Goal: Task Accomplishment & Management: Complete application form

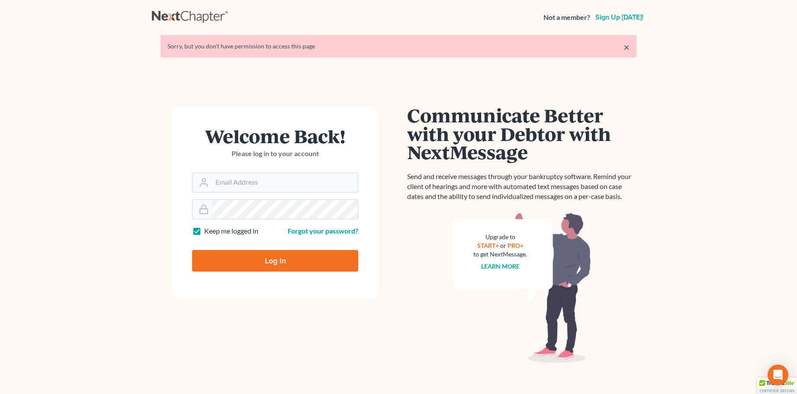
type input "[PERSON_NAME][EMAIL_ADDRESS][DOMAIN_NAME]"
click at [263, 260] on input "Log In" at bounding box center [275, 261] width 166 height 22
type input "Thinking..."
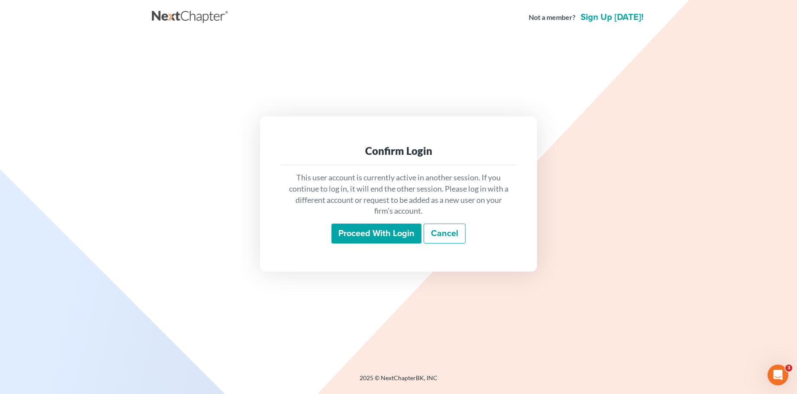
click at [358, 237] on input "Proceed with login" at bounding box center [377, 234] width 90 height 20
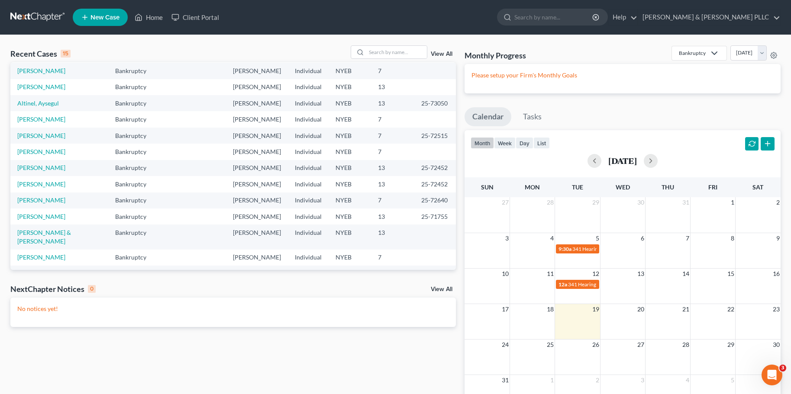
scroll to position [59, 0]
click at [105, 19] on span "New Case" at bounding box center [104, 17] width 29 height 6
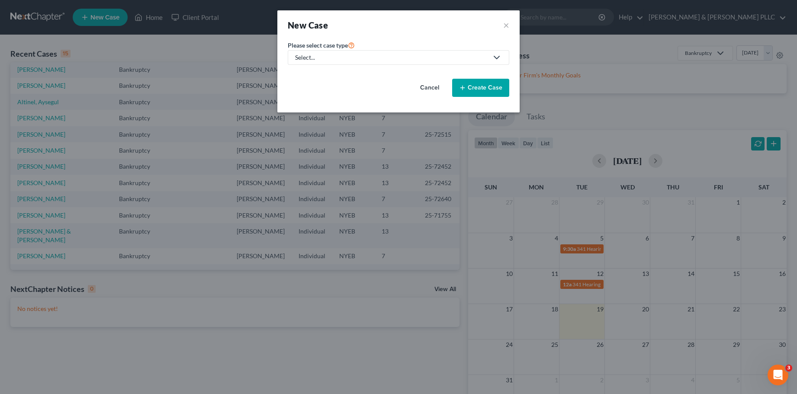
click at [349, 57] on div "Select..." at bounding box center [391, 57] width 193 height 9
click at [309, 75] on div "Bankruptcy" at bounding box center [311, 75] width 31 height 9
select select "53"
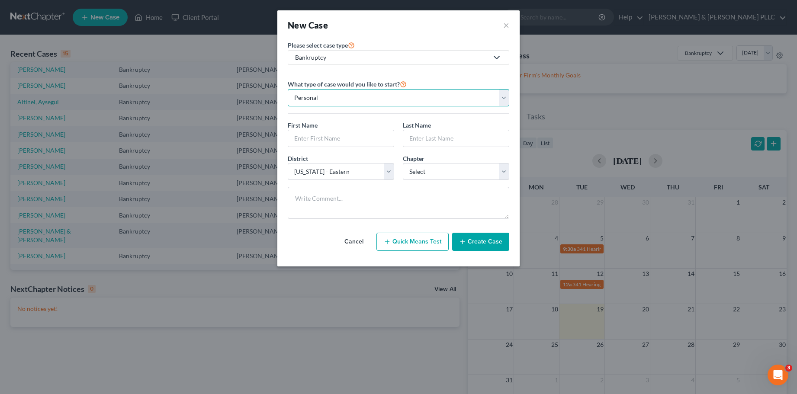
click at [342, 100] on select "Personal Business" at bounding box center [399, 97] width 222 height 17
click at [313, 139] on input "text" at bounding box center [341, 138] width 106 height 16
type input "[PERSON_NAME]"
type input "Kanes"
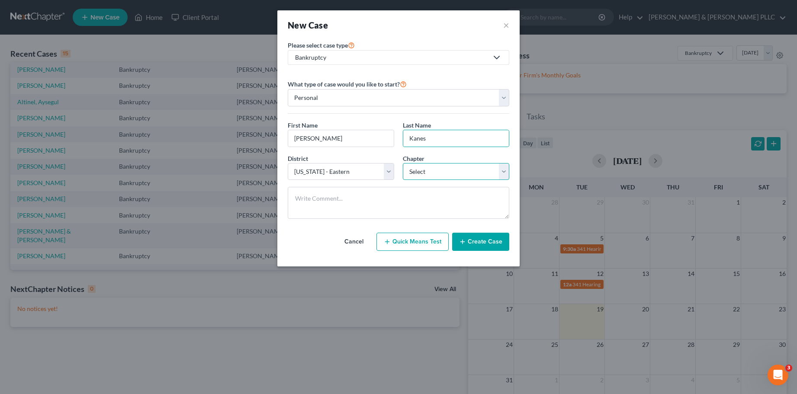
click at [502, 173] on select "Select 7 11 12 13" at bounding box center [456, 171] width 106 height 17
select select "0"
click at [403, 163] on select "Select 7 11 12 13" at bounding box center [456, 171] width 106 height 17
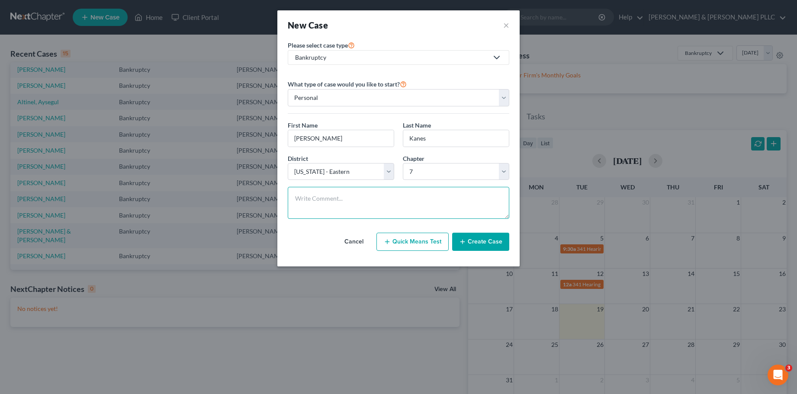
click at [319, 198] on textarea at bounding box center [399, 203] width 222 height 32
type textarea "Joint Chapter 7"
click at [479, 239] on button "Create Case" at bounding box center [480, 242] width 57 height 18
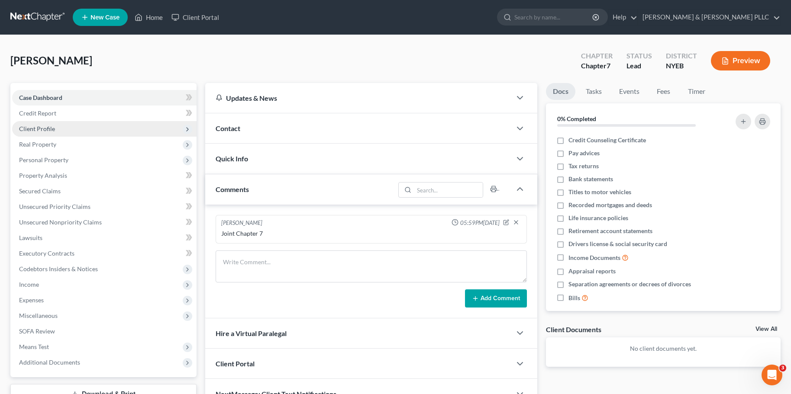
click at [39, 126] on span "Client Profile" at bounding box center [37, 128] width 36 height 7
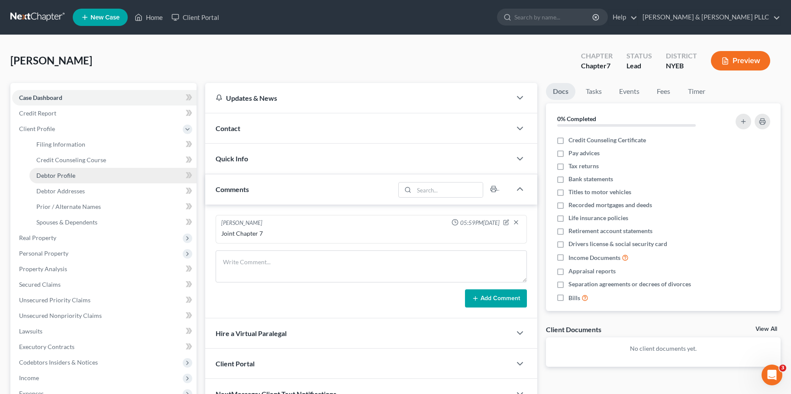
click at [57, 175] on span "Debtor Profile" at bounding box center [55, 175] width 39 height 7
select select "0"
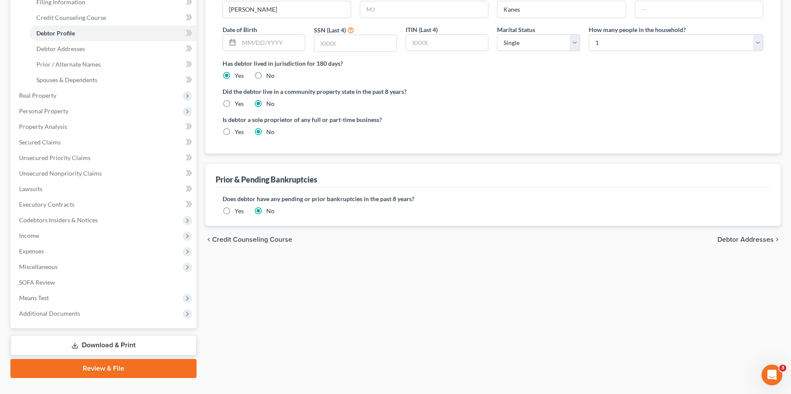
scroll to position [159, 0]
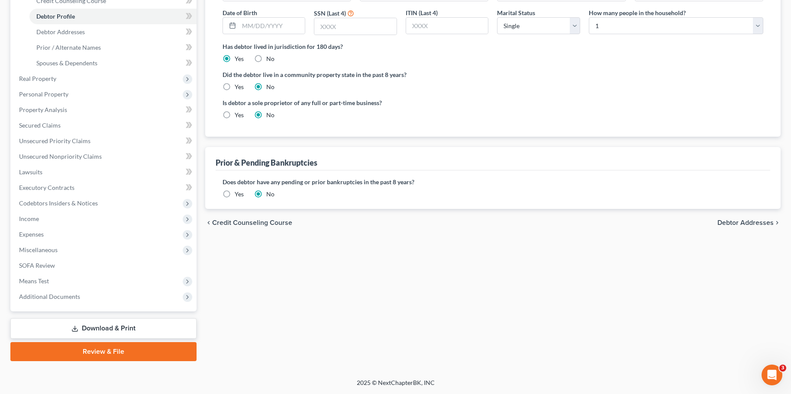
click at [758, 222] on span "Debtor Addresses" at bounding box center [745, 222] width 56 height 7
select select "0"
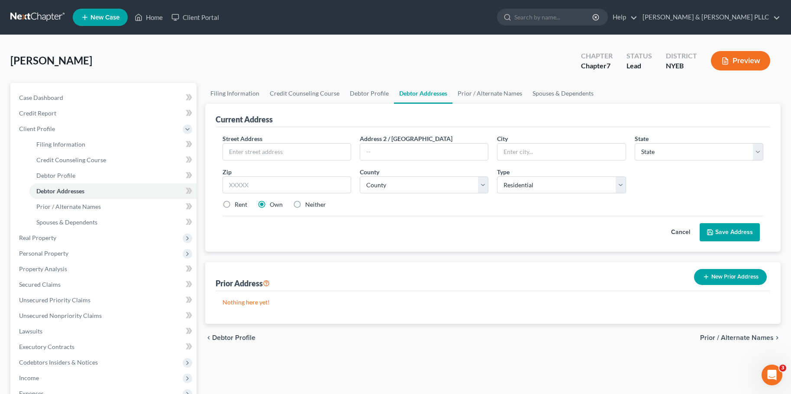
click at [738, 336] on span "Prior / Alternate Names" at bounding box center [737, 338] width 74 height 7
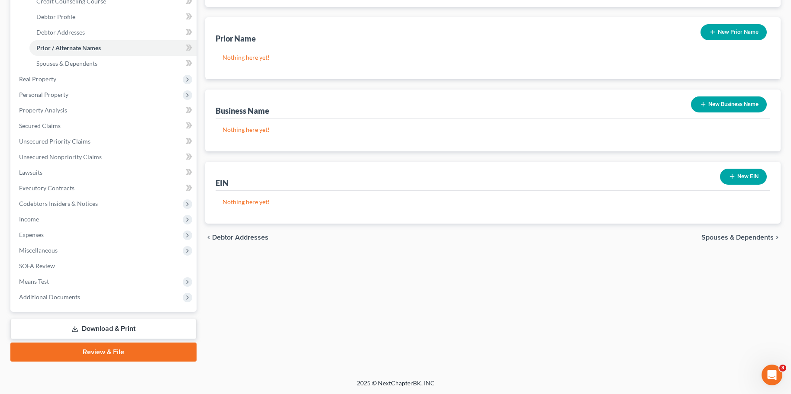
scroll to position [159, 0]
click at [236, 240] on span "Debtor Addresses" at bounding box center [240, 237] width 56 height 7
select select "0"
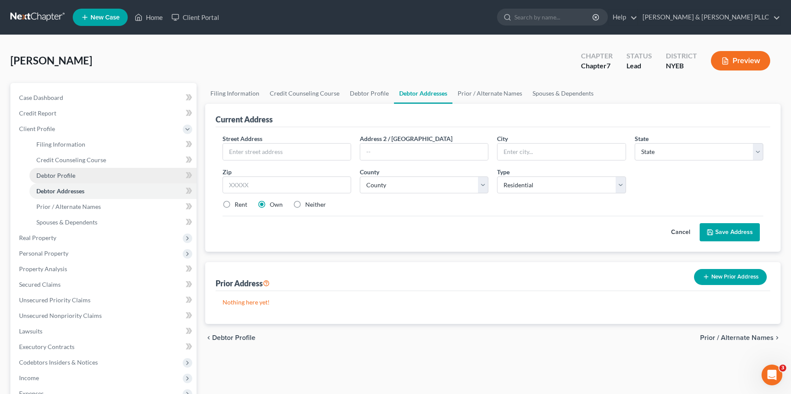
click at [58, 172] on span "Debtor Profile" at bounding box center [55, 175] width 39 height 7
select select "0"
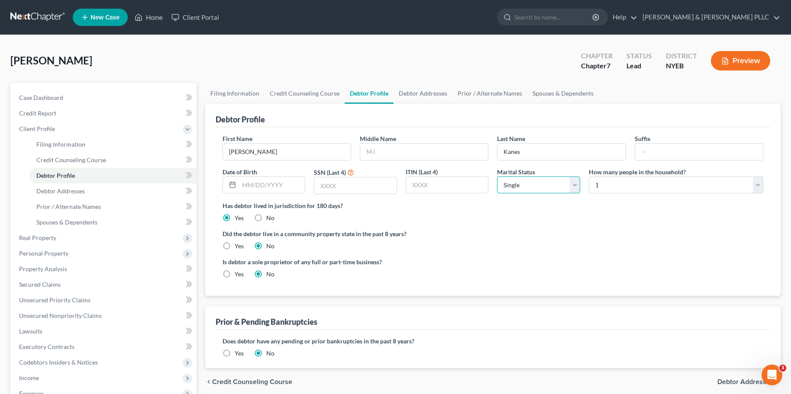
click at [574, 187] on select "Select Single Married Separated Divorced Widowed" at bounding box center [538, 185] width 83 height 17
select select "1"
click at [497, 177] on select "Select Single Married Separated Divorced Widowed" at bounding box center [538, 185] width 83 height 17
click at [759, 184] on select "Select 1 2 3 4 5 6 7 8 9 10 11 12 13 14 15 16 17 18 19 20" at bounding box center [676, 185] width 174 height 17
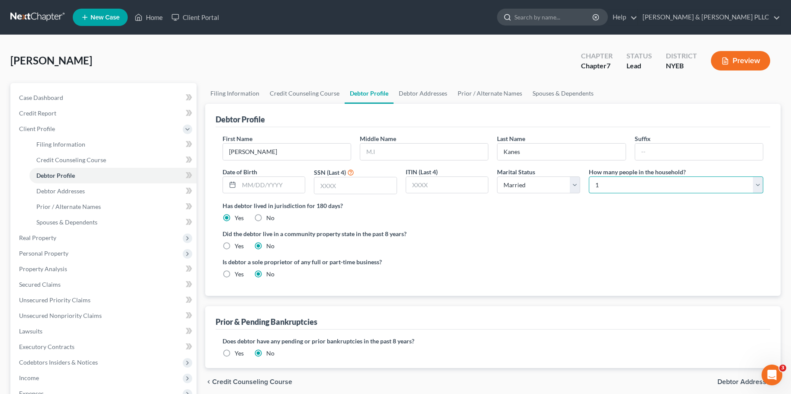
select select "4"
click at [589, 177] on select "Select 1 2 3 4 5 6 7 8 9 10 11 12 13 14 15 16 17 18 19 20" at bounding box center [676, 185] width 174 height 17
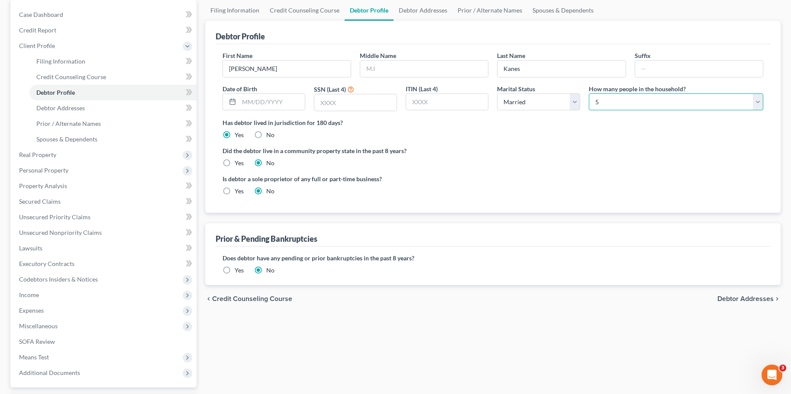
scroll to position [87, 0]
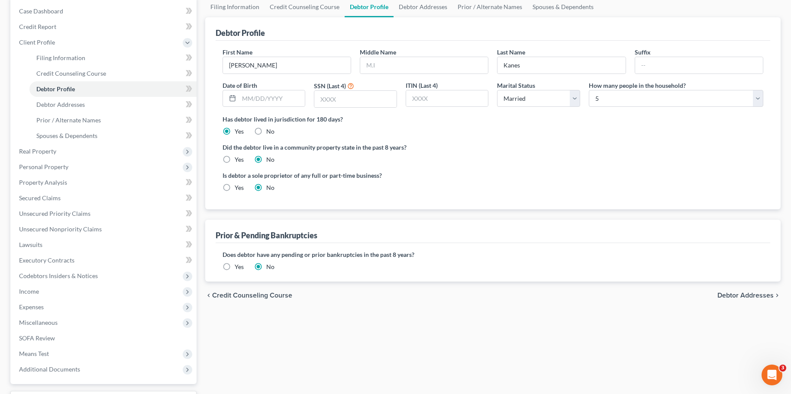
click at [734, 295] on span "Debtor Addresses" at bounding box center [745, 295] width 56 height 7
select select "0"
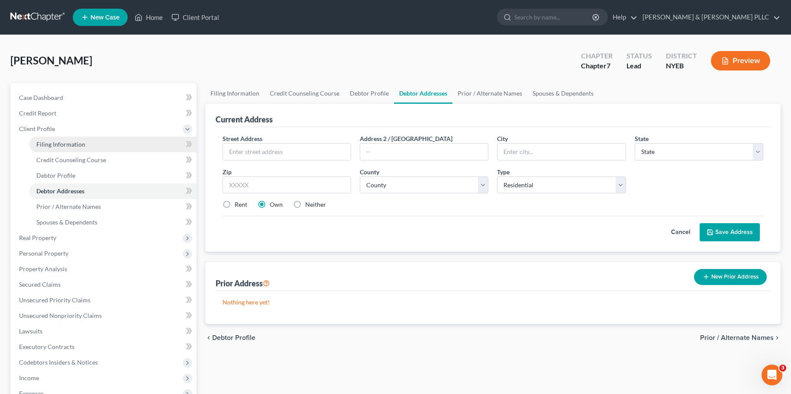
click at [68, 139] on link "Filing Information" at bounding box center [112, 145] width 167 height 16
select select "1"
select select "0"
select select "53"
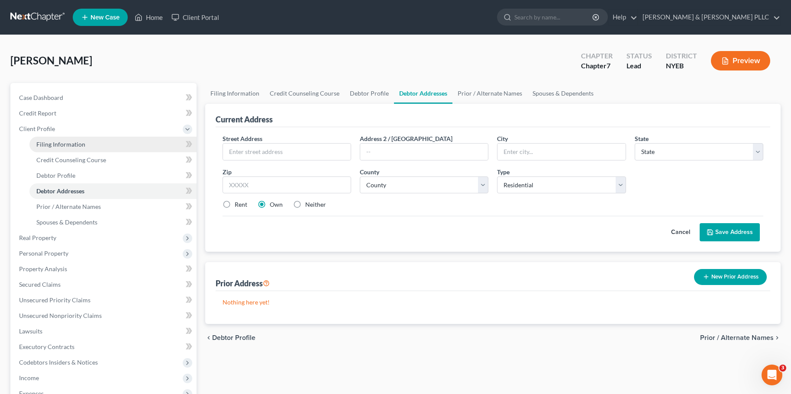
select select "35"
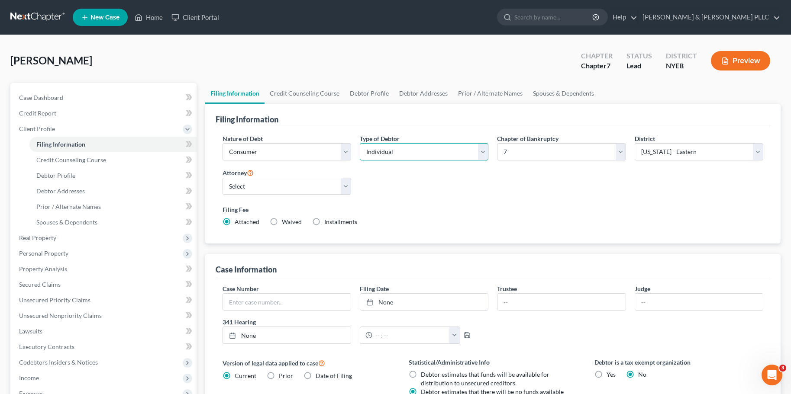
click at [481, 148] on select "Select Individual Joint" at bounding box center [424, 151] width 129 height 17
select select "1"
click at [360, 143] on select "Select Individual Joint" at bounding box center [424, 151] width 129 height 17
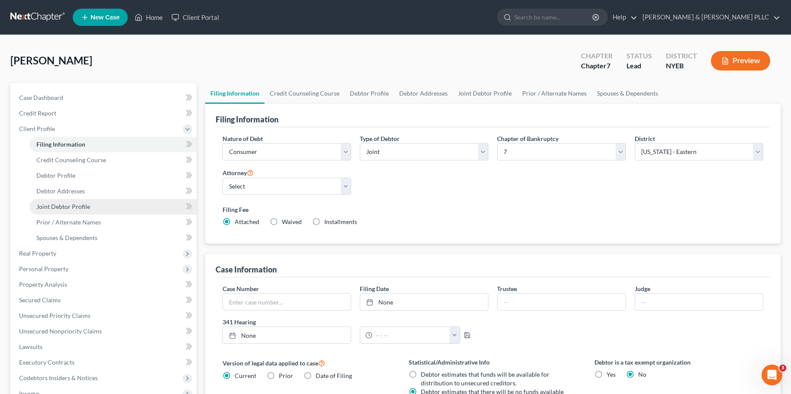
click at [65, 208] on span "Joint Debtor Profile" at bounding box center [63, 206] width 54 height 7
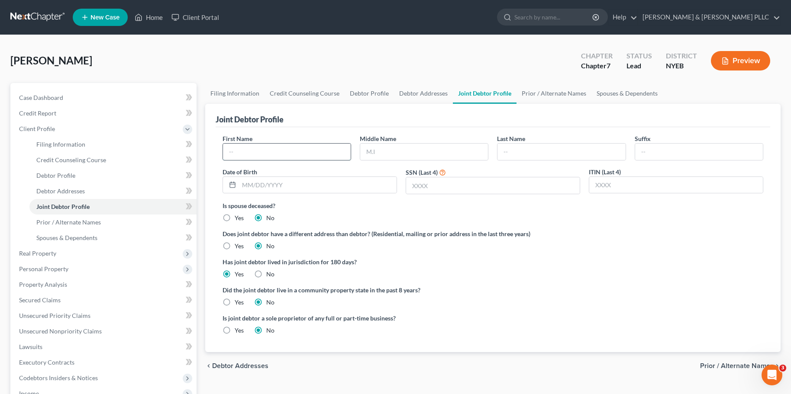
click at [252, 150] on input "text" at bounding box center [287, 152] width 128 height 16
type input "[GEOGRAPHIC_DATA]"
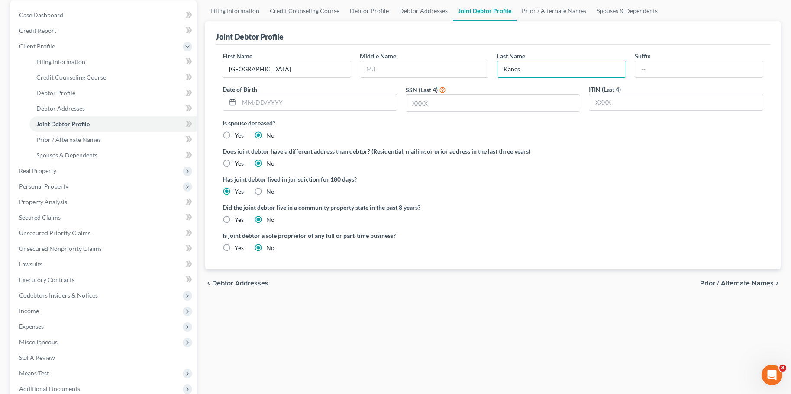
scroll to position [87, 0]
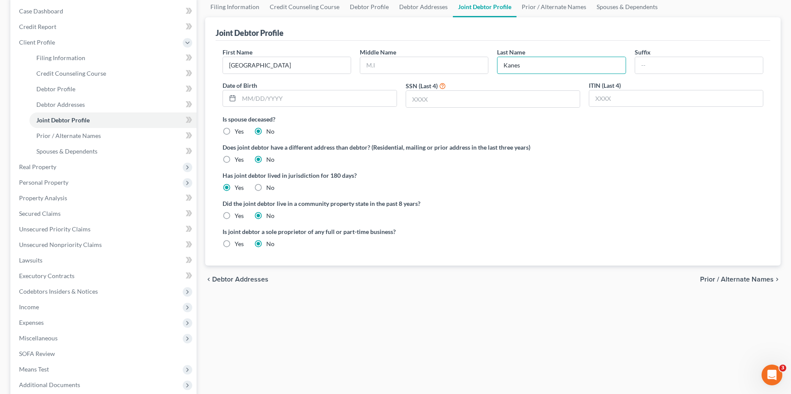
type input "Kanes"
click at [745, 281] on span "Prior / Alternate Names" at bounding box center [737, 279] width 74 height 7
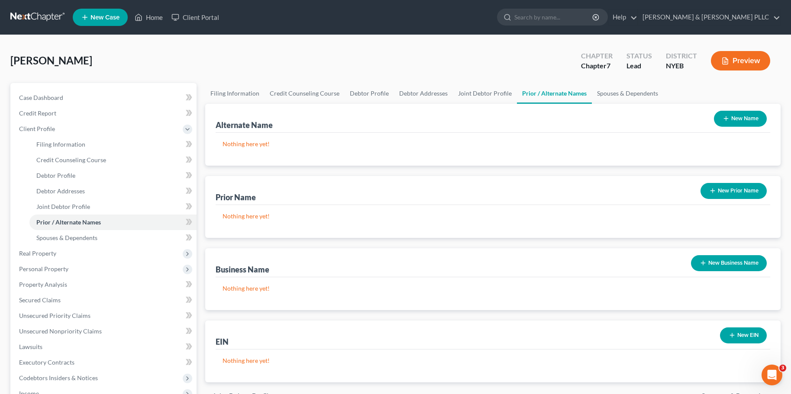
click at [741, 117] on button "New Name" at bounding box center [740, 119] width 53 height 16
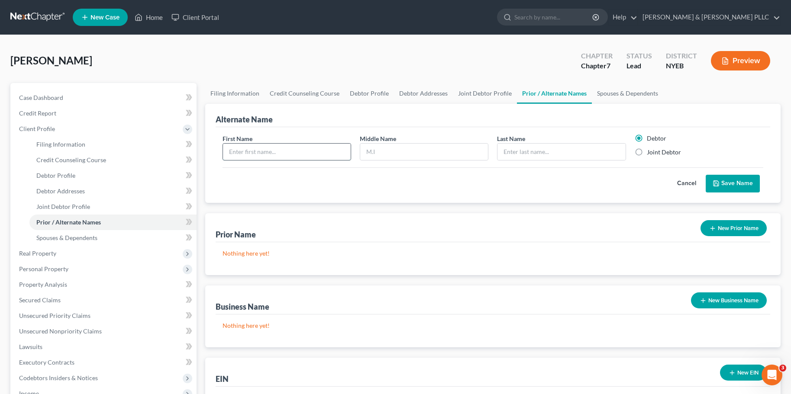
click at [241, 153] on input "text" at bounding box center [287, 152] width 128 height 16
type input "Lexi"
type input "Kanes"
click at [647, 152] on label "Joint Debtor" at bounding box center [664, 152] width 34 height 9
click at [650, 152] on input "Joint Debtor" at bounding box center [653, 151] width 6 height 6
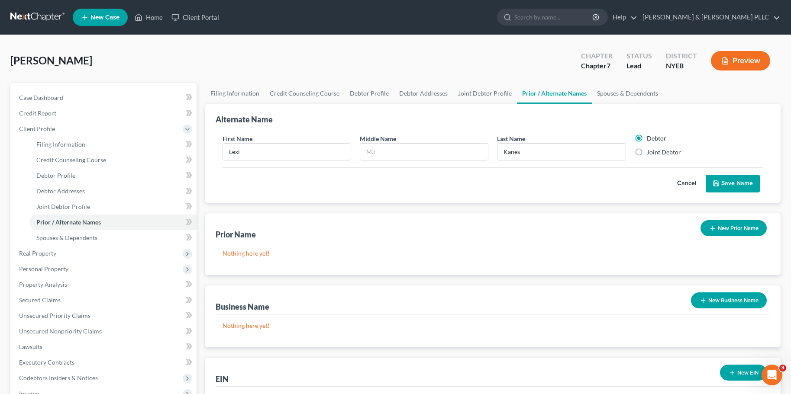
radio input "true"
radio input "false"
click at [730, 181] on button "Save Name" at bounding box center [733, 184] width 54 height 18
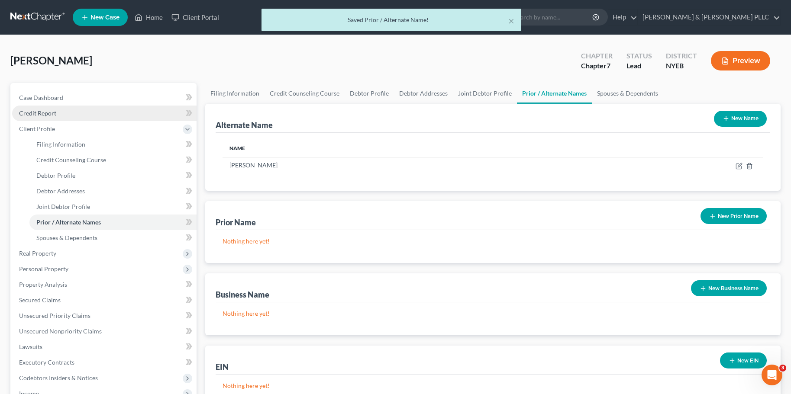
click at [41, 113] on span "Credit Report" at bounding box center [37, 113] width 37 height 7
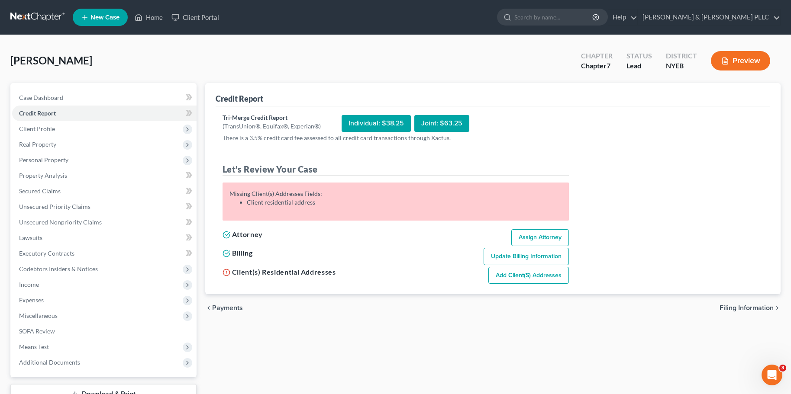
click at [505, 274] on link "Add Client(s) Addresses" at bounding box center [528, 275] width 81 height 17
select select "0"
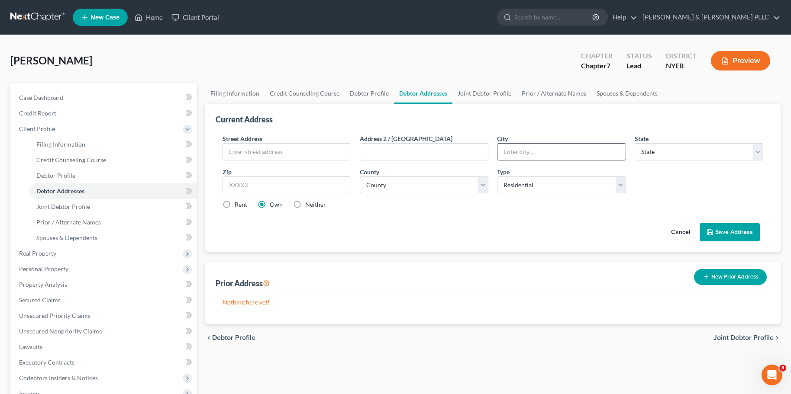
click at [532, 154] on input "text" at bounding box center [561, 152] width 128 height 16
type input "[GEOGRAPHIC_DATA]"
select select "35"
click at [410, 187] on select "County [GEOGRAPHIC_DATA] [GEOGRAPHIC_DATA] [GEOGRAPHIC_DATA] [GEOGRAPHIC_DATA] …" at bounding box center [424, 185] width 129 height 17
select select "51"
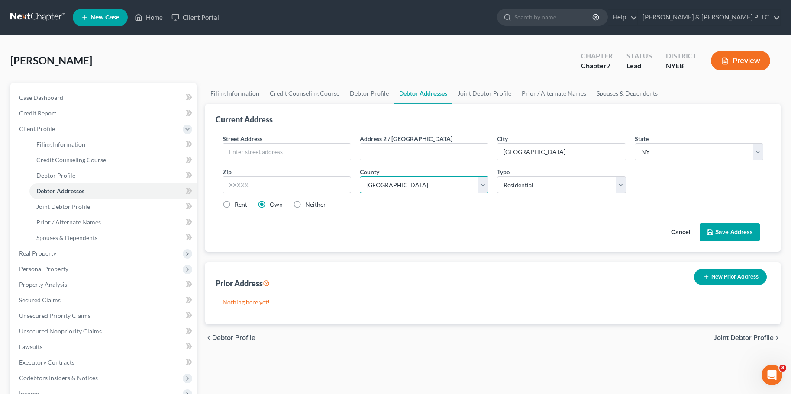
click at [360, 177] on select "County [GEOGRAPHIC_DATA] [GEOGRAPHIC_DATA] [GEOGRAPHIC_DATA] [GEOGRAPHIC_DATA] …" at bounding box center [424, 185] width 129 height 17
click at [721, 231] on button "Save Address" at bounding box center [730, 232] width 60 height 18
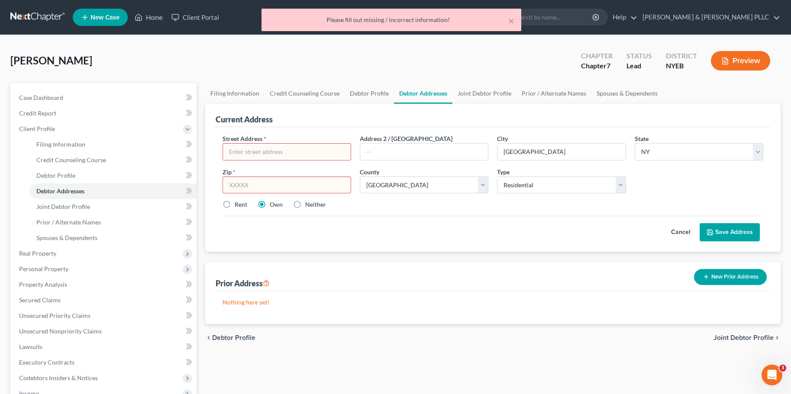
click at [397, 19] on div "Please fill out missing / incorrect information!" at bounding box center [391, 20] width 246 height 9
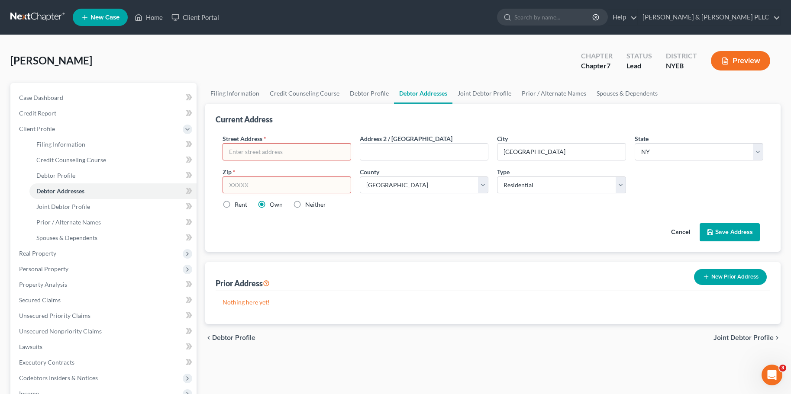
click at [248, 155] on input "text" at bounding box center [287, 152] width 128 height 16
type input "[STREET_ADDRESS]"
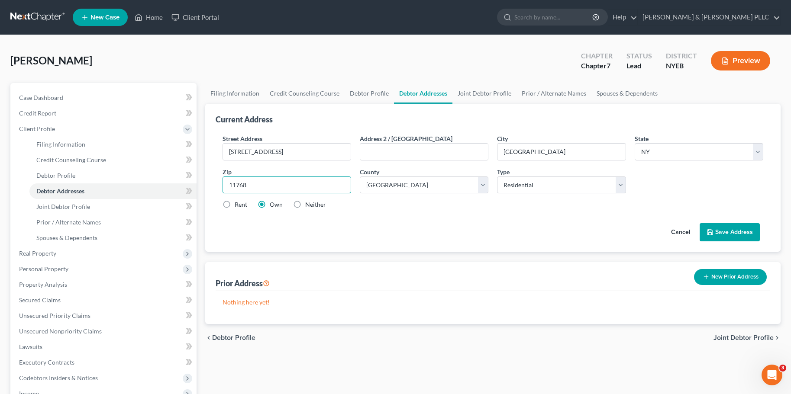
type input "11768"
type input "[GEOGRAPHIC_DATA]"
click at [730, 231] on button "Save Address" at bounding box center [730, 232] width 60 height 18
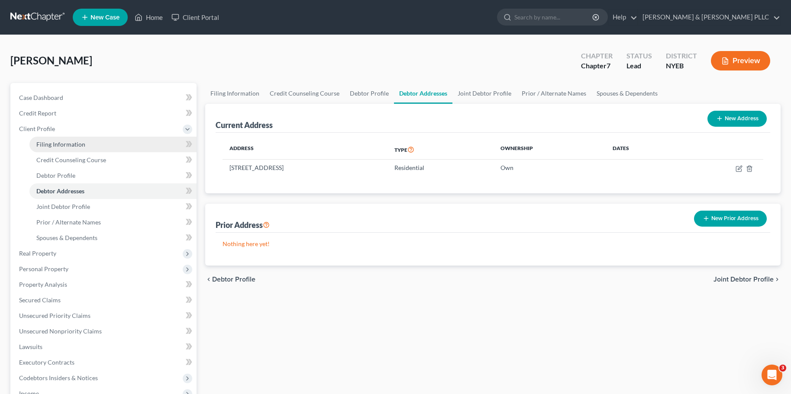
click at [62, 144] on span "Filing Information" at bounding box center [60, 144] width 49 height 7
select select "1"
select select "0"
select select "53"
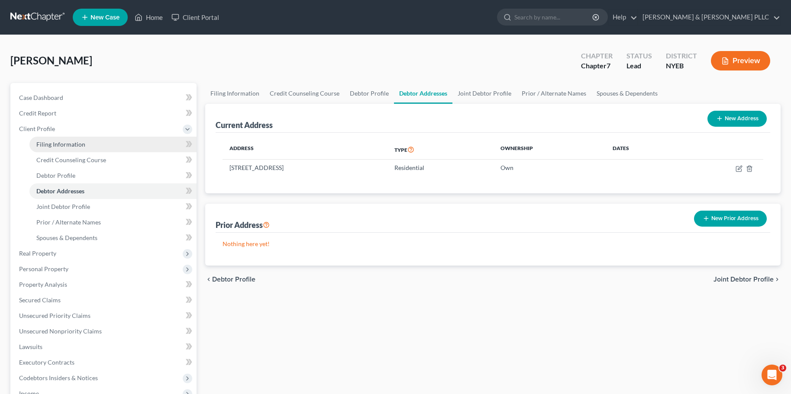
select select "0"
select select "35"
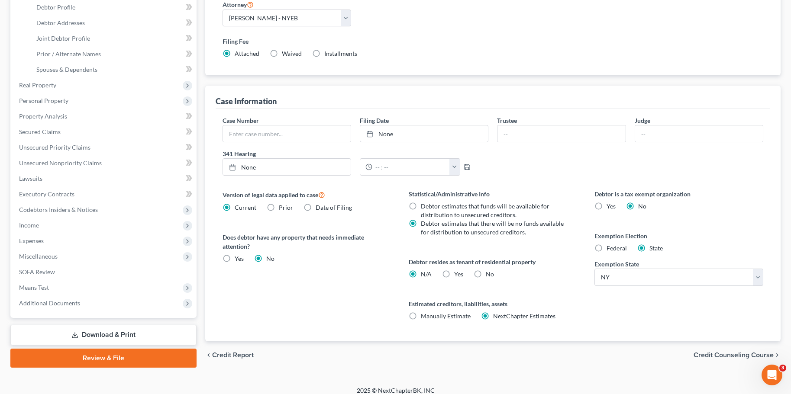
scroll to position [173, 0]
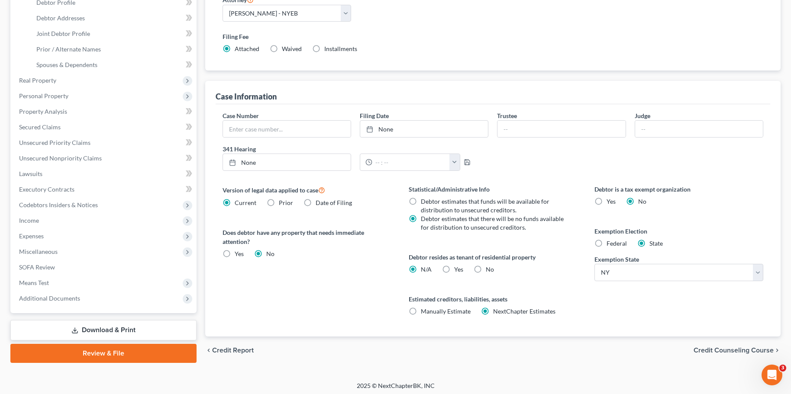
click at [738, 351] on span "Credit Counseling Course" at bounding box center [733, 350] width 80 height 7
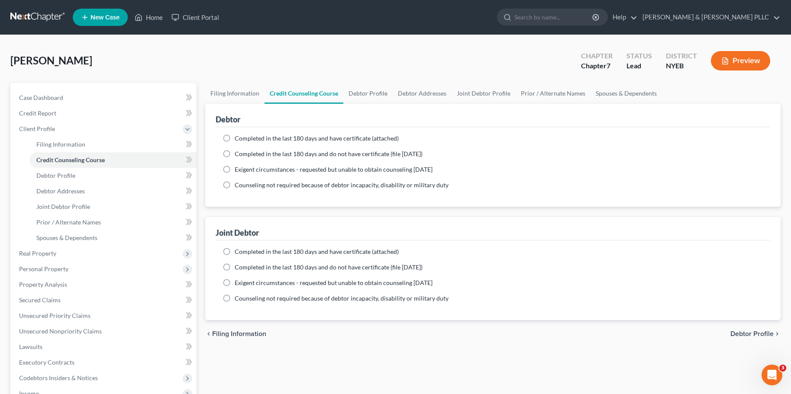
click at [748, 332] on span "Debtor Profile" at bounding box center [751, 334] width 43 height 7
select select "1"
select select "4"
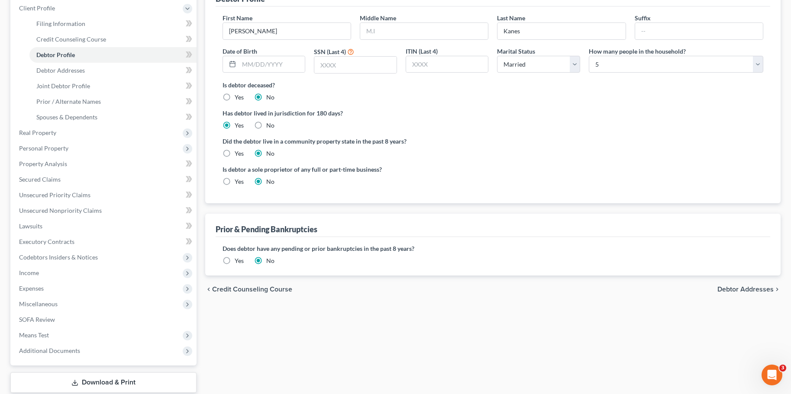
scroll to position [173, 0]
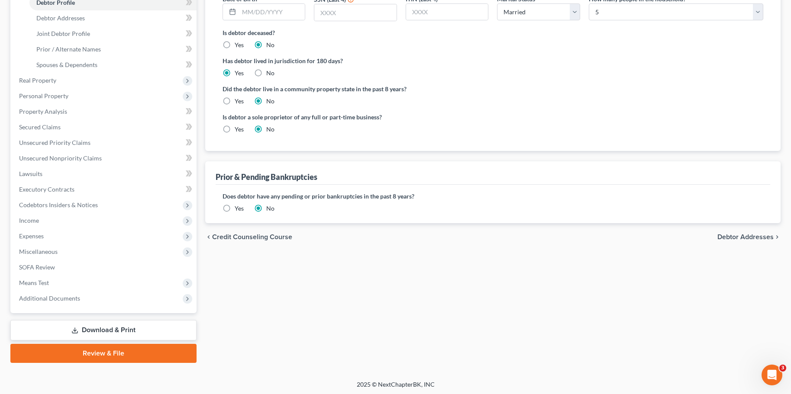
click at [752, 235] on span "Debtor Addresses" at bounding box center [745, 237] width 56 height 7
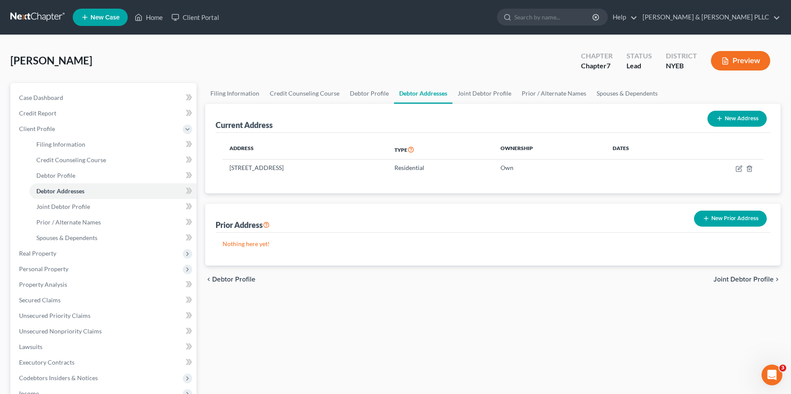
click at [747, 278] on span "Joint Debtor Profile" at bounding box center [743, 279] width 60 height 7
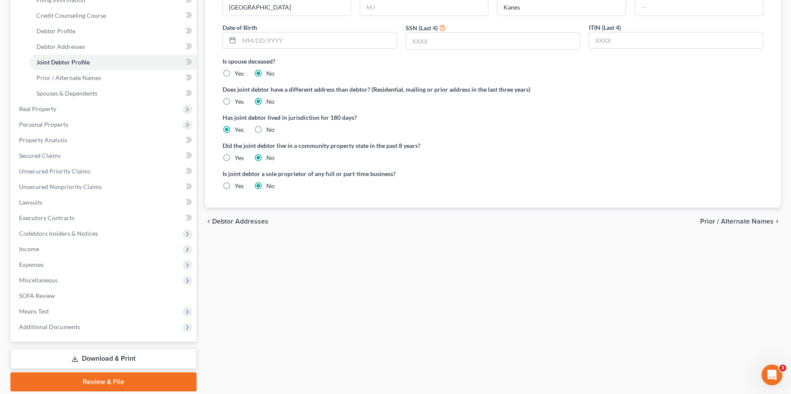
scroll to position [173, 0]
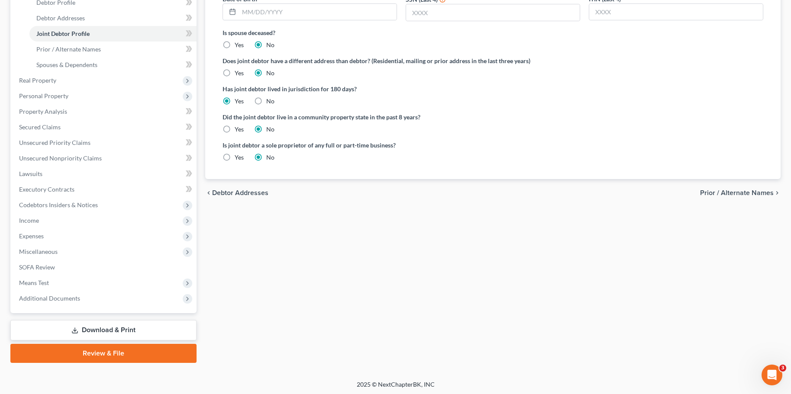
click at [718, 192] on span "Prior / Alternate Names" at bounding box center [737, 193] width 74 height 7
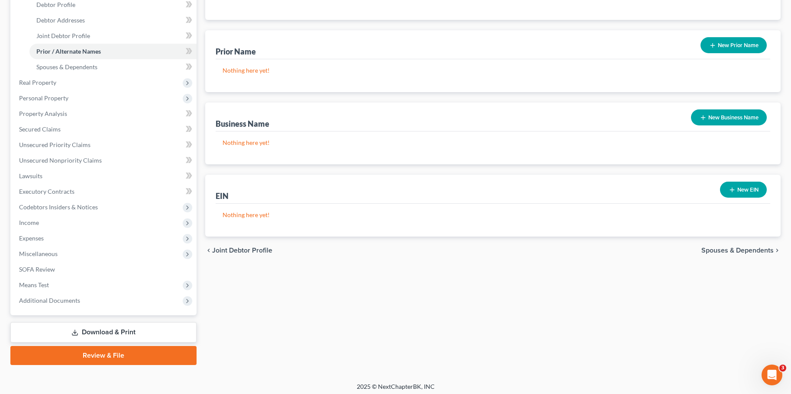
scroll to position [173, 0]
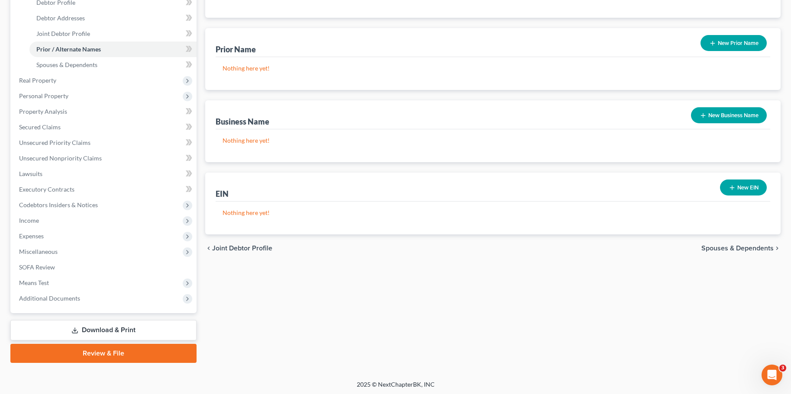
click at [730, 250] on span "Spouses & Dependents" at bounding box center [737, 248] width 72 height 7
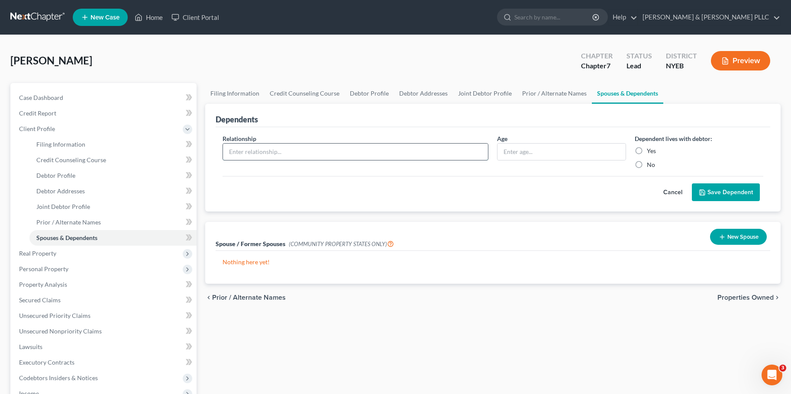
click at [246, 149] on input "text" at bounding box center [355, 152] width 265 height 16
type input "Son"
click at [647, 150] on label "Yes" at bounding box center [651, 151] width 9 height 9
click at [650, 150] on input "Yes" at bounding box center [653, 150] width 6 height 6
radio input "true"
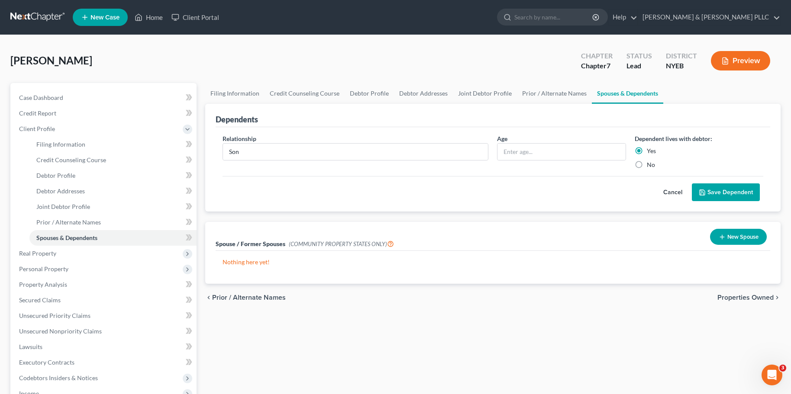
click at [716, 190] on button "Save Dependent" at bounding box center [726, 193] width 68 height 18
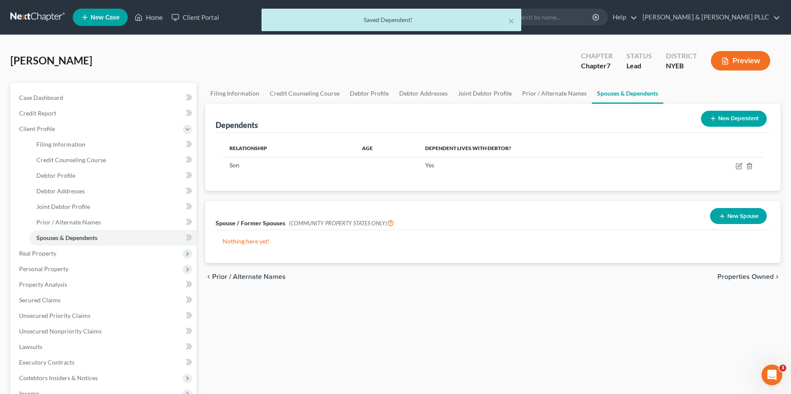
click at [721, 118] on button "New Dependent" at bounding box center [734, 119] width 66 height 16
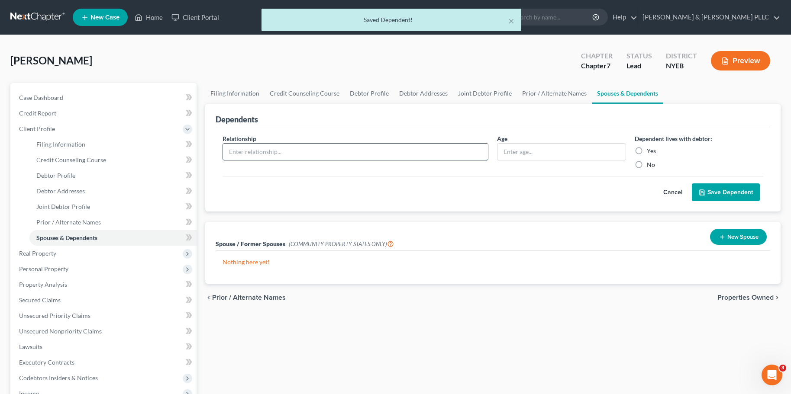
click at [252, 153] on input "text" at bounding box center [355, 152] width 265 height 16
type input "Son"
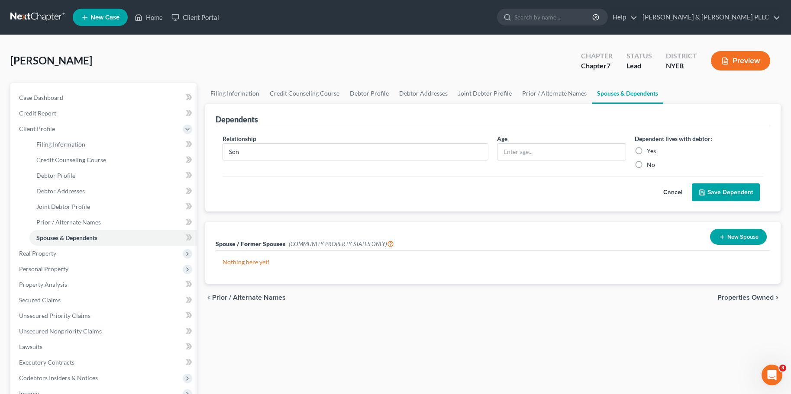
drag, startPoint x: 637, startPoint y: 151, endPoint x: 667, endPoint y: 160, distance: 31.1
click at [647, 151] on label "Yes" at bounding box center [651, 151] width 9 height 9
click at [650, 151] on input "Yes" at bounding box center [653, 150] width 6 height 6
radio input "true"
click at [731, 188] on button "Save Dependent" at bounding box center [726, 193] width 68 height 18
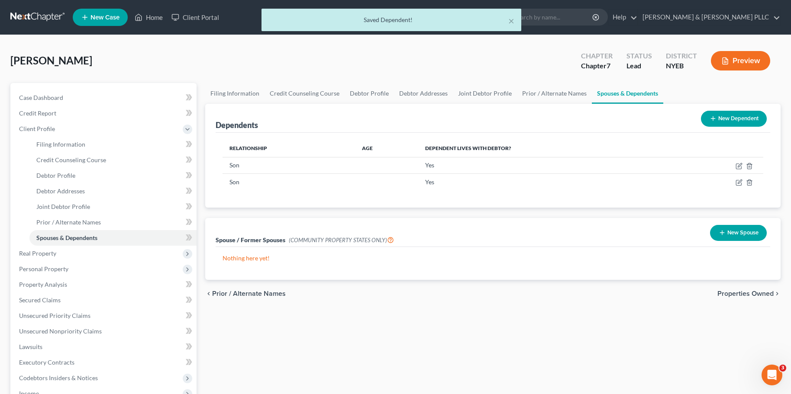
click at [734, 115] on button "New Dependent" at bounding box center [734, 119] width 66 height 16
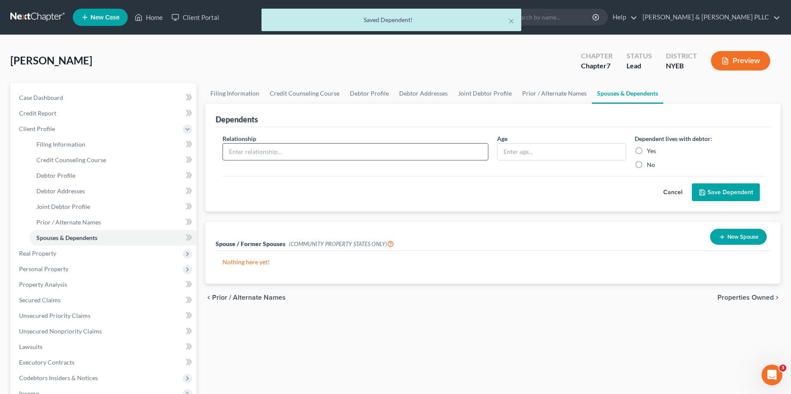
click at [339, 154] on input "text" at bounding box center [355, 152] width 265 height 16
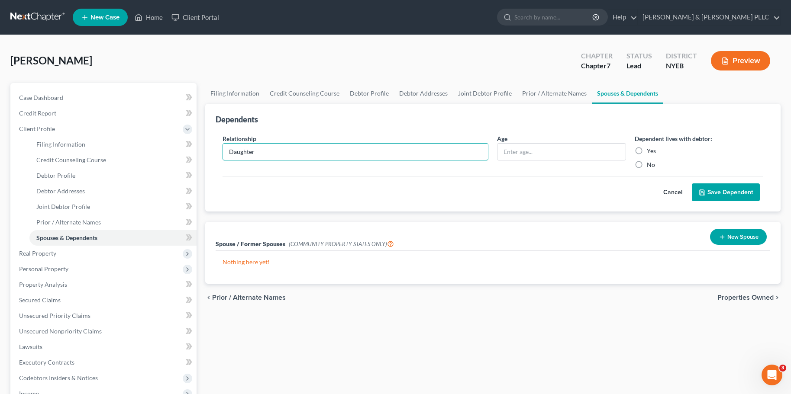
type input "Daughter"
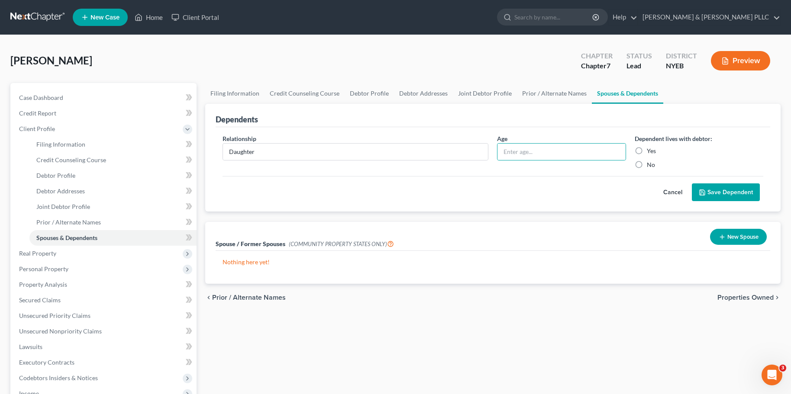
click at [647, 152] on label "Yes" at bounding box center [651, 151] width 9 height 9
click at [650, 152] on input "Yes" at bounding box center [653, 150] width 6 height 6
radio input "true"
click at [714, 190] on button "Save Dependent" at bounding box center [726, 193] width 68 height 18
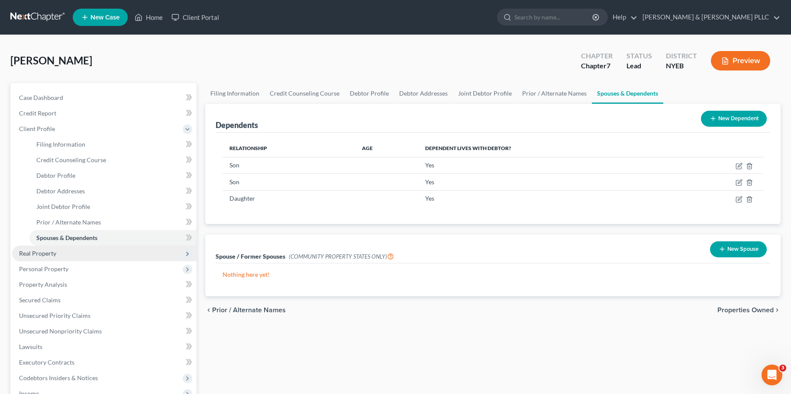
click at [40, 254] on span "Real Property" at bounding box center [37, 253] width 37 height 7
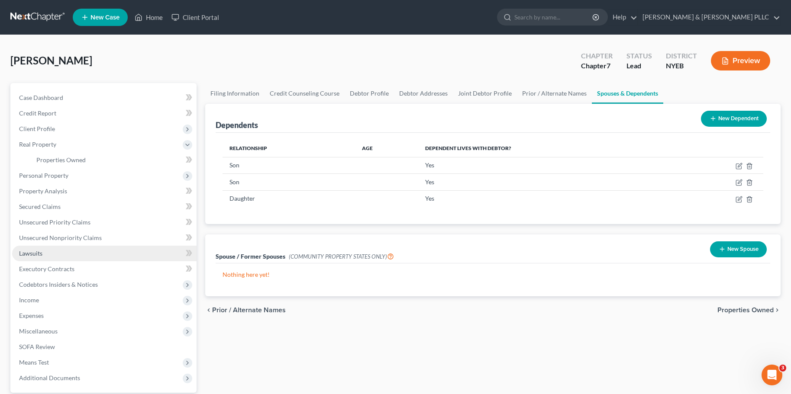
click at [34, 253] on span "Lawsuits" at bounding box center [30, 253] width 23 height 7
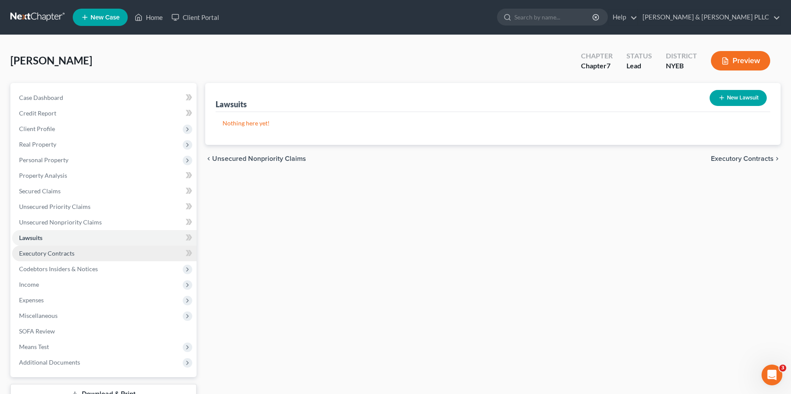
click at [34, 254] on span "Executory Contracts" at bounding box center [46, 253] width 55 height 7
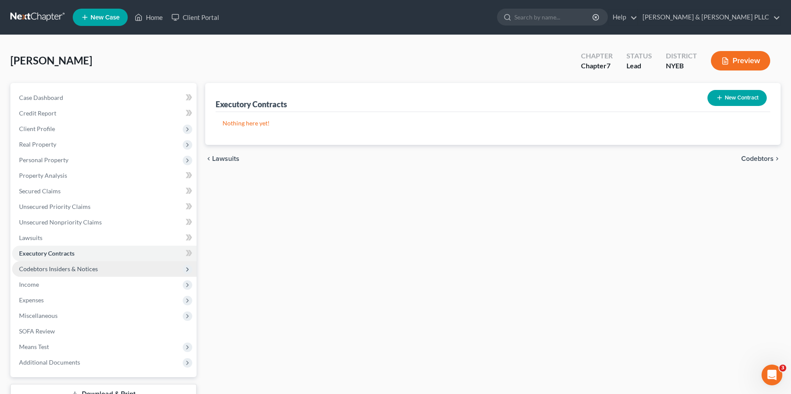
click at [48, 267] on span "Codebtors Insiders & Notices" at bounding box center [58, 268] width 79 height 7
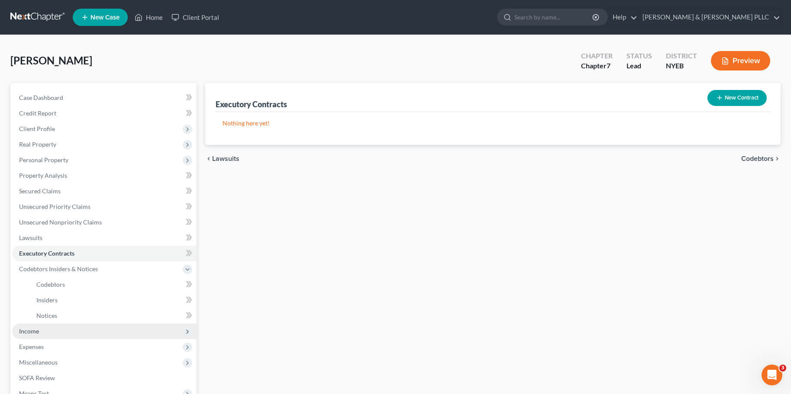
click at [27, 331] on span "Income" at bounding box center [29, 331] width 20 height 7
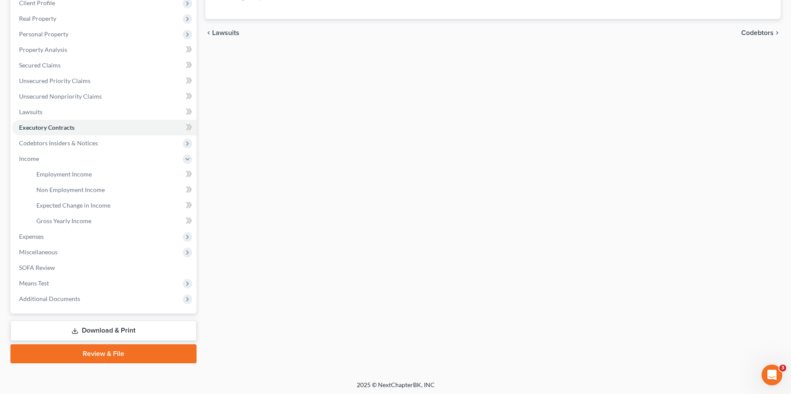
scroll to position [128, 0]
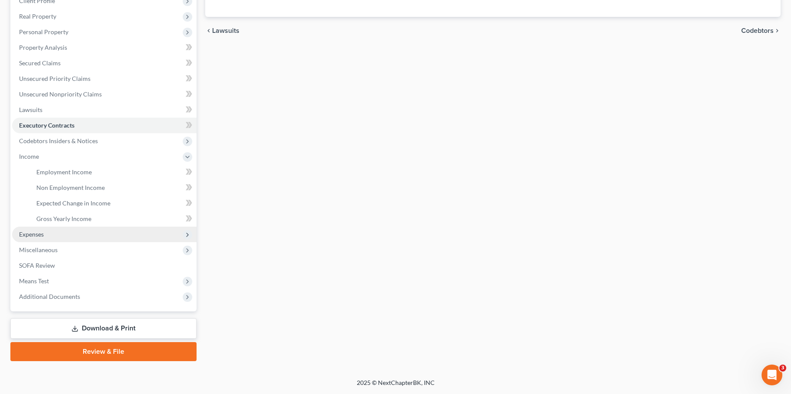
click at [30, 235] on span "Expenses" at bounding box center [31, 234] width 25 height 7
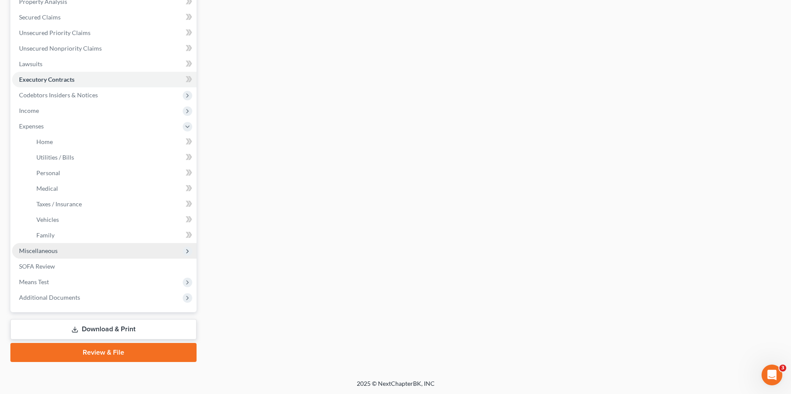
scroll to position [175, 0]
click at [35, 252] on span "Miscellaneous" at bounding box center [38, 249] width 39 height 7
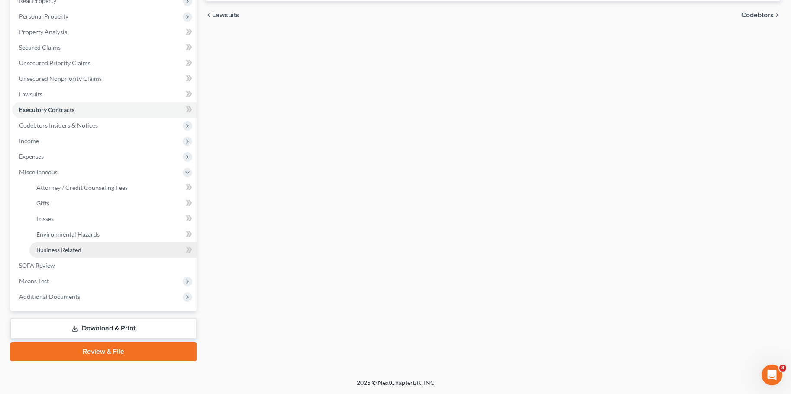
scroll to position [144, 0]
click at [97, 182] on link "Attorney / Credit Counseling Fees" at bounding box center [112, 188] width 167 height 16
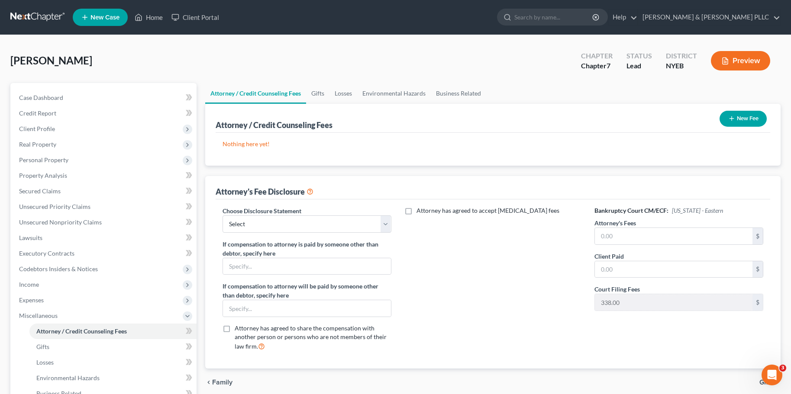
click at [744, 119] on button "New Fee" at bounding box center [742, 119] width 47 height 16
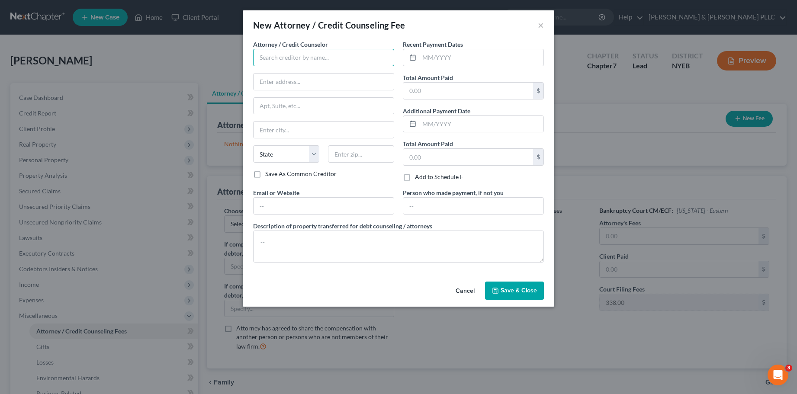
click at [302, 58] on input "text" at bounding box center [323, 57] width 141 height 17
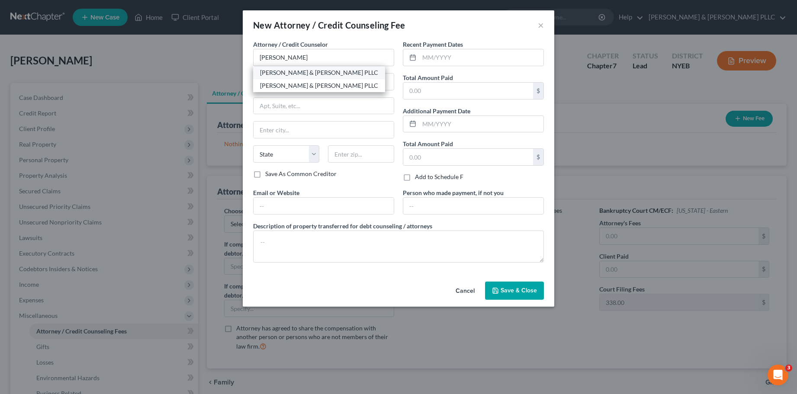
click at [300, 74] on div "[PERSON_NAME] & [PERSON_NAME] PLLC" at bounding box center [319, 72] width 118 height 9
type input "[PERSON_NAME] & [PERSON_NAME] PLLC"
type input "[STREET_ADDRESS]"
type input "[PERSON_NAME]"
select select "35"
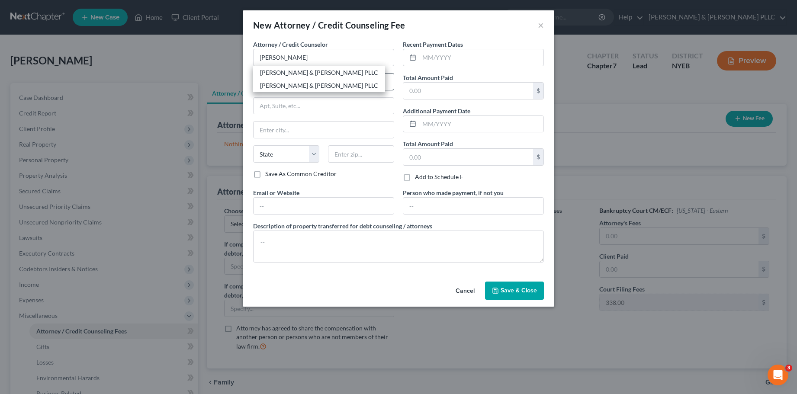
type input "11747"
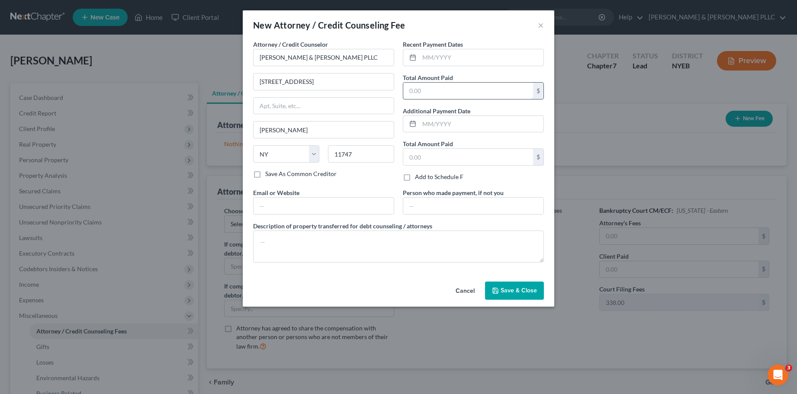
click at [419, 91] on input "text" at bounding box center [468, 91] width 130 height 16
type input "2,500"
click at [512, 288] on span "Save & Close" at bounding box center [519, 290] width 36 height 7
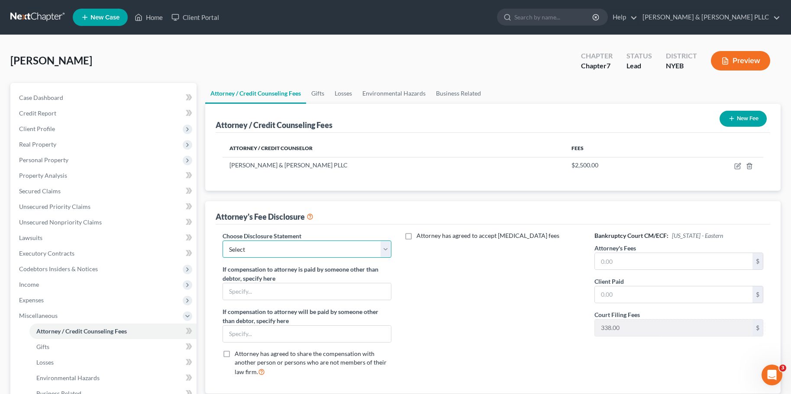
click at [385, 246] on select "Select Attorney for Debtor" at bounding box center [306, 249] width 169 height 17
select select "0"
click at [222, 241] on select "Select Attorney for Debtor" at bounding box center [306, 249] width 169 height 17
click at [602, 259] on input "text" at bounding box center [674, 261] width 158 height 16
type input "2,500"
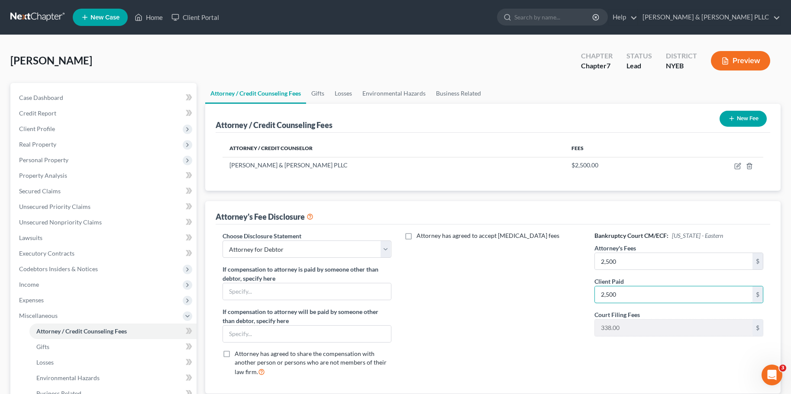
type input "2,500"
click at [685, 354] on div "Bankruptcy Court CM/ECF: [US_STATE] - Eastern Attorney's Fees 2,500 $ Client Pa…" at bounding box center [679, 308] width 186 height 152
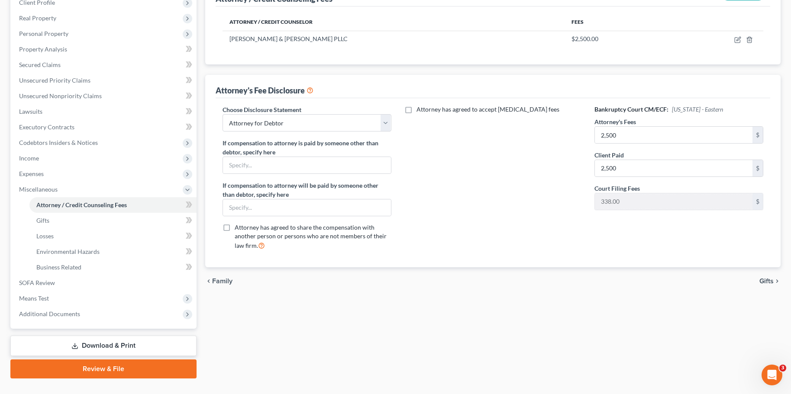
scroll to position [144, 0]
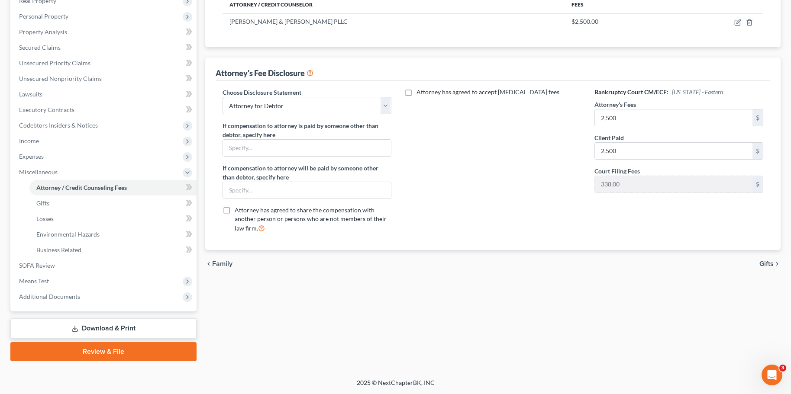
click at [765, 264] on span "Gifts" at bounding box center [766, 264] width 14 height 7
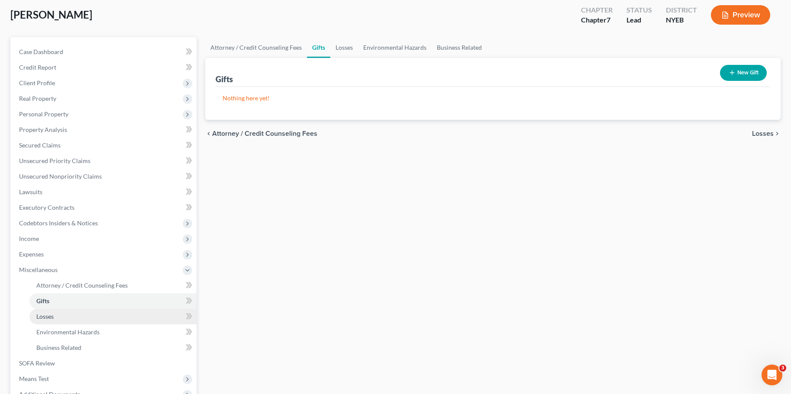
scroll to position [144, 0]
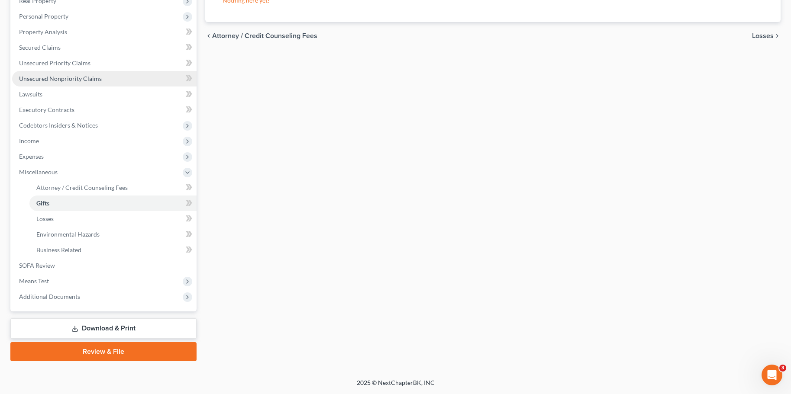
click at [54, 79] on span "Unsecured Nonpriority Claims" at bounding box center [60, 78] width 83 height 7
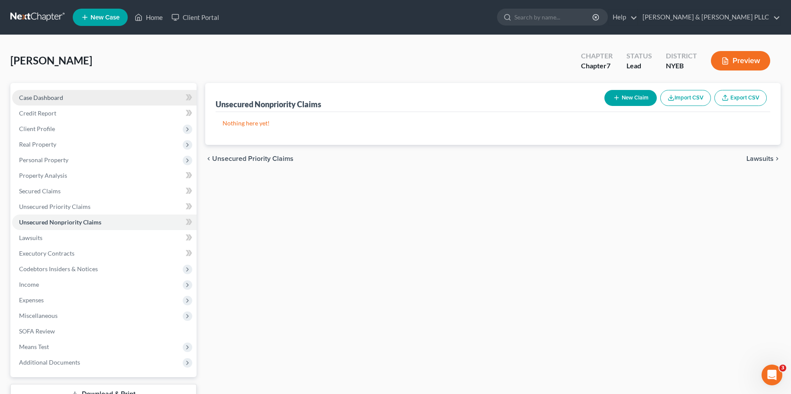
click at [35, 97] on span "Case Dashboard" at bounding box center [41, 97] width 44 height 7
